Goal: Check status: Check status

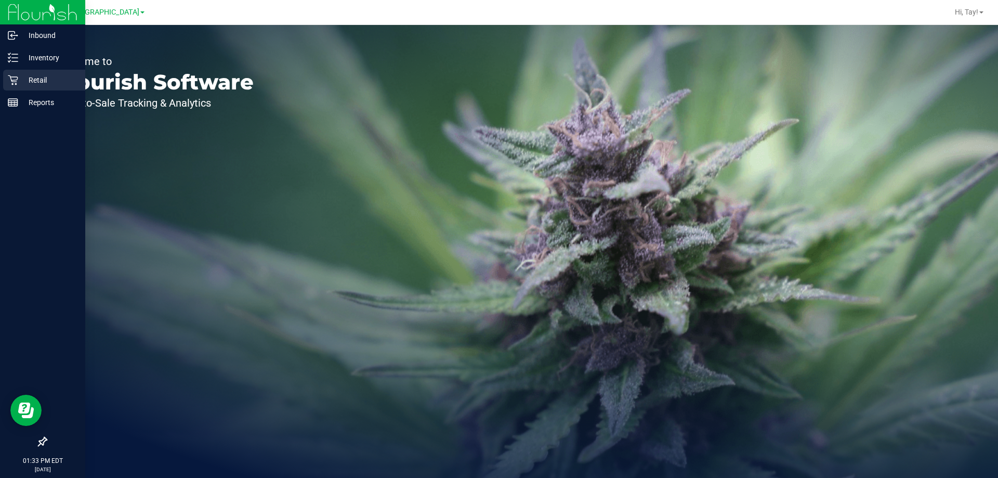
click at [19, 83] on p "Retail" at bounding box center [49, 80] width 62 height 12
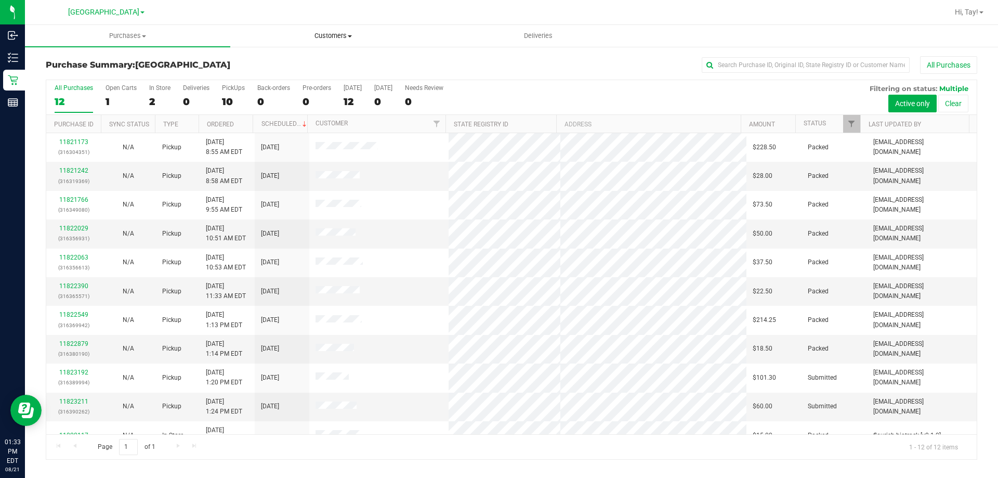
click at [337, 39] on span "Customers" at bounding box center [333, 35] width 204 height 9
click at [248, 64] on span "All customers" at bounding box center [267, 62] width 75 height 9
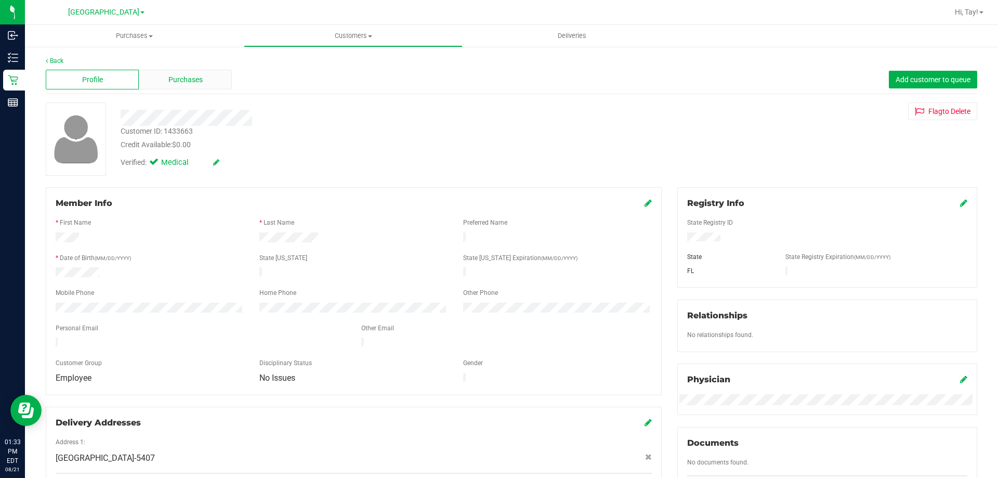
click at [193, 72] on div "Purchases" at bounding box center [185, 80] width 93 height 20
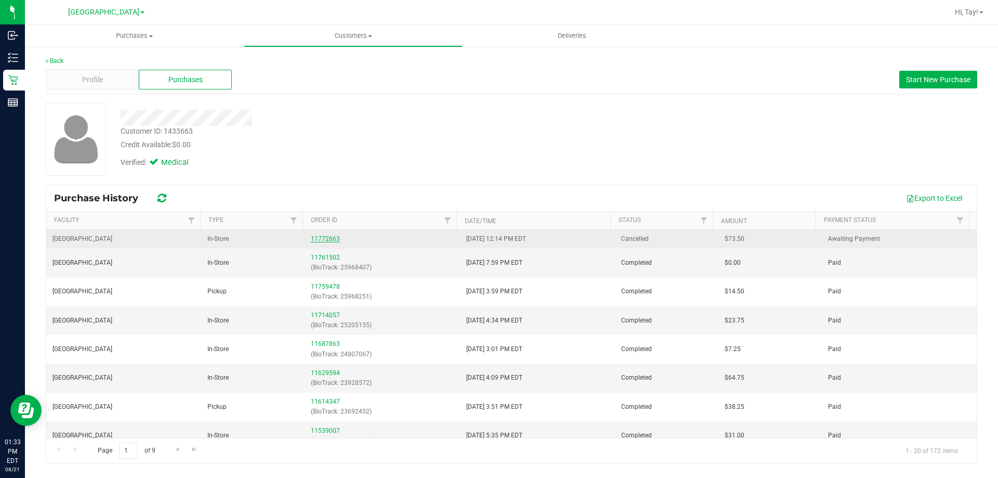
click at [316, 239] on link "11772663" at bounding box center [325, 238] width 29 height 7
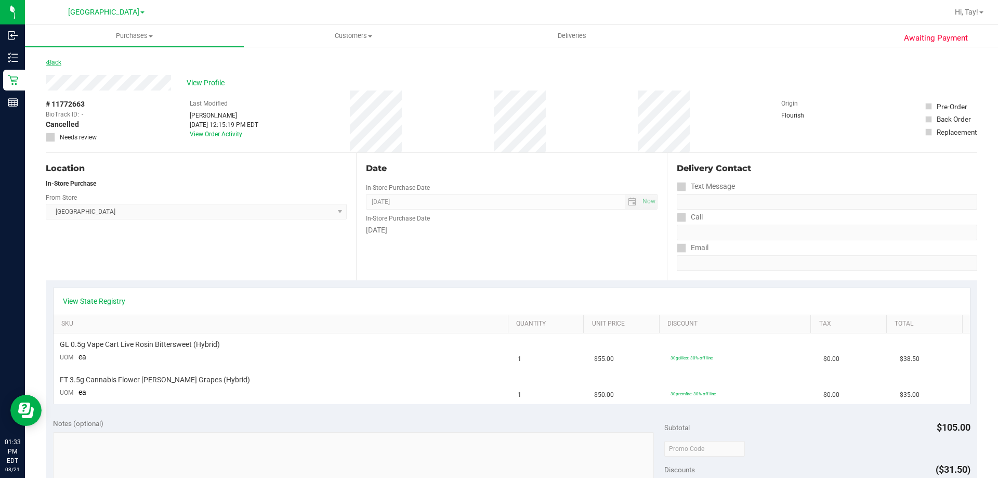
click at [61, 63] on link "Back" at bounding box center [54, 62] width 16 height 7
